Goal: Information Seeking & Learning: Learn about a topic

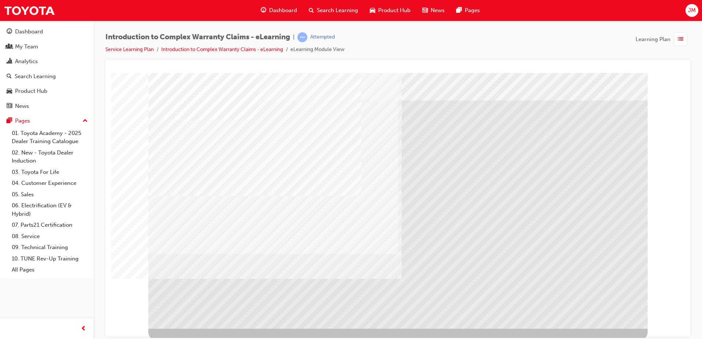
scroll to position [10, 0]
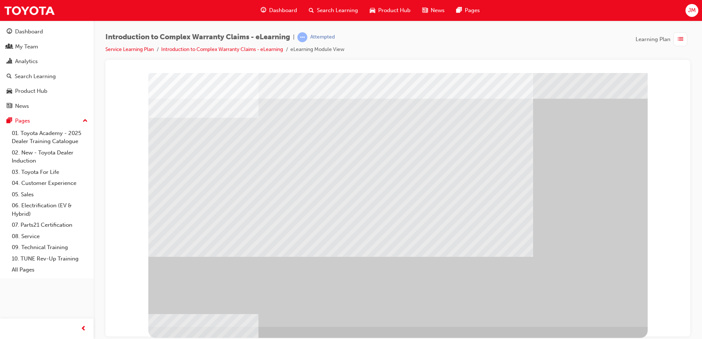
scroll to position [0, 0]
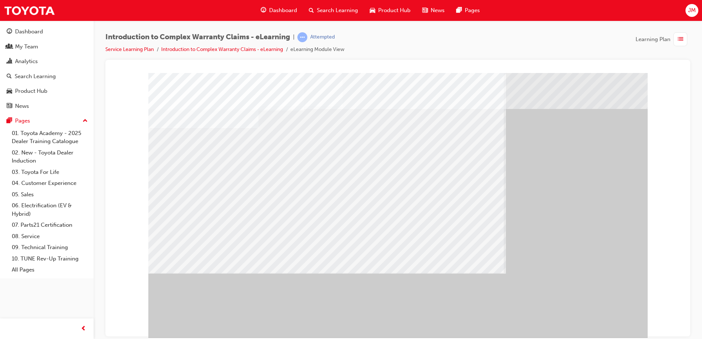
click at [591, 311] on div "" at bounding box center [397, 205] width 499 height 264
